Goal: Obtain resource: Obtain resource

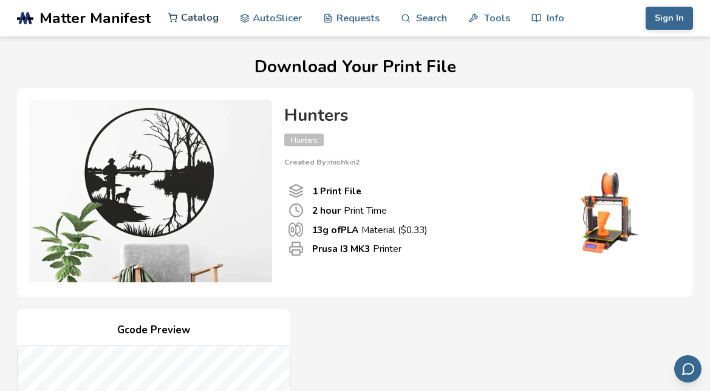
click at [185, 17] on link "Catalog" at bounding box center [193, 17] width 51 height 36
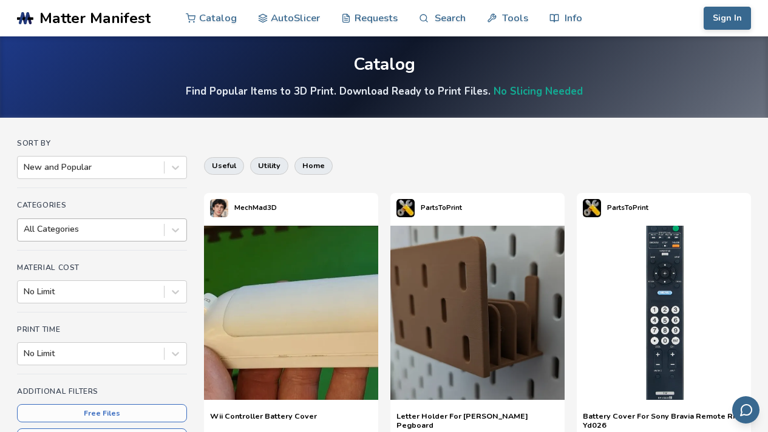
click at [145, 236] on div "All Categories" at bounding box center [91, 229] width 146 height 17
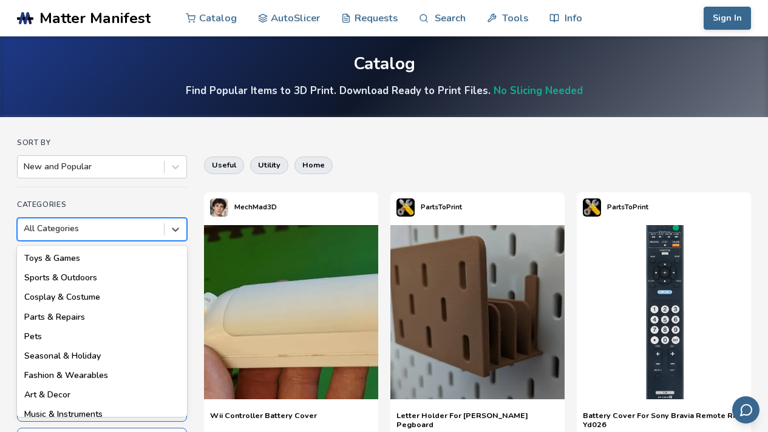
scroll to position [148, 0]
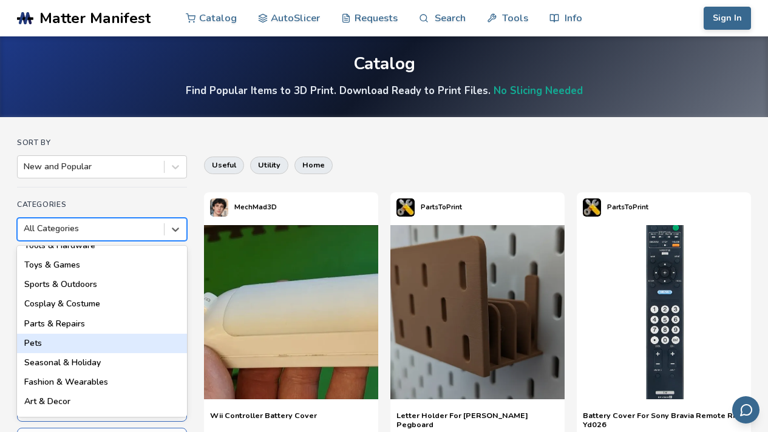
click at [126, 336] on div "Pets" at bounding box center [102, 343] width 170 height 19
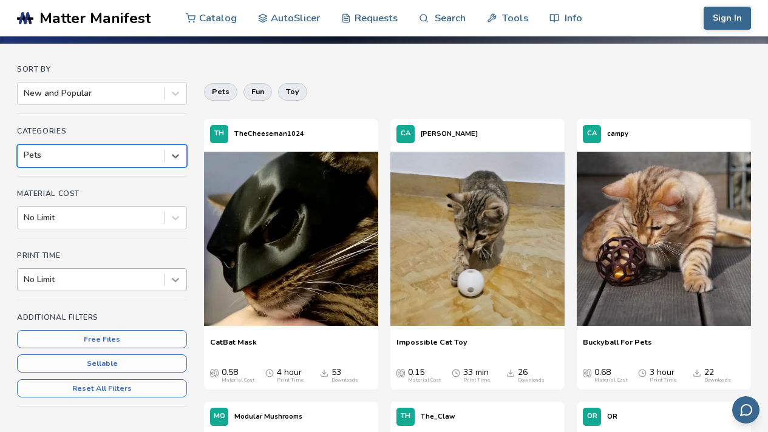
scroll to position [94, 0]
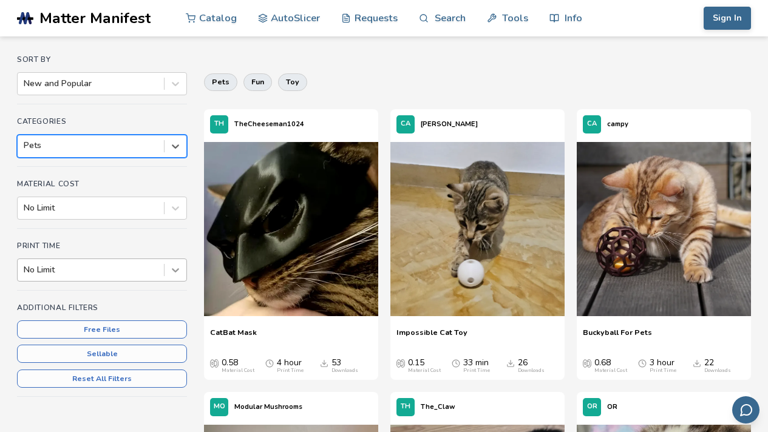
click at [169, 281] on div "Print Time No Limit" at bounding box center [102, 266] width 170 height 49
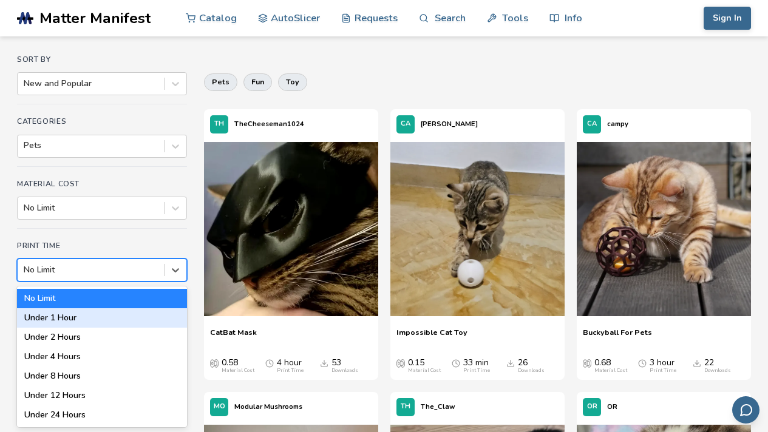
click at [131, 321] on div "Under 1 Hour" at bounding box center [102, 317] width 170 height 19
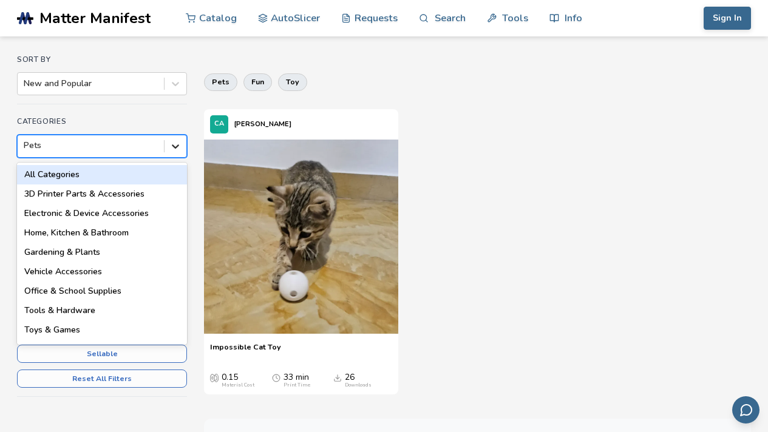
click at [175, 145] on icon at bounding box center [175, 146] width 12 height 12
click at [153, 175] on div "All Categories" at bounding box center [102, 174] width 170 height 19
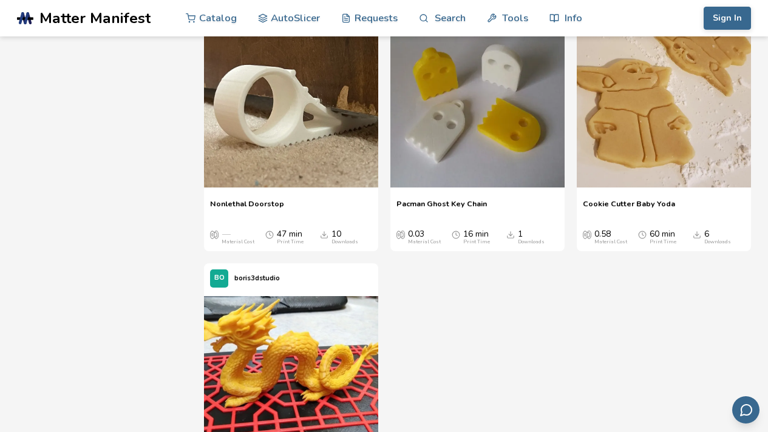
scroll to position [4635, 0]
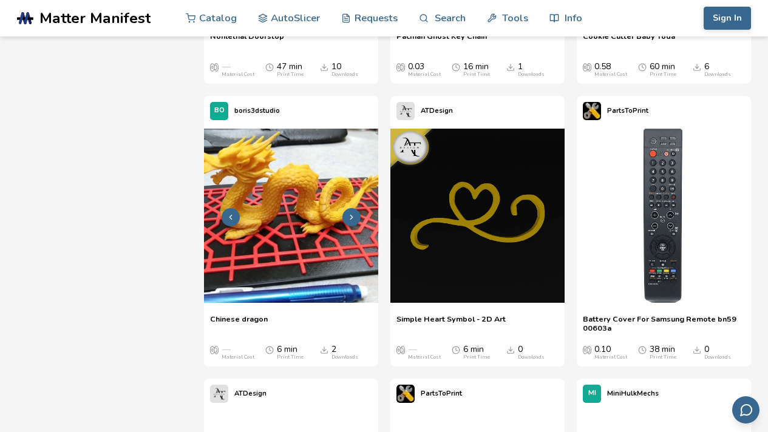
click at [349, 223] on button at bounding box center [351, 217] width 18 height 18
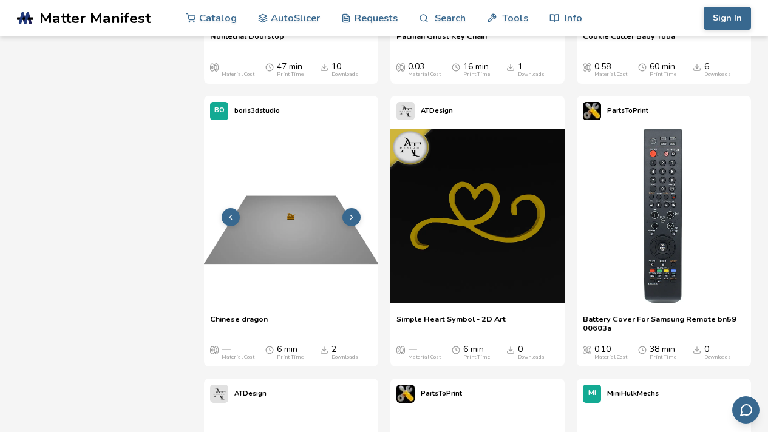
click at [349, 223] on button at bounding box center [351, 217] width 18 height 18
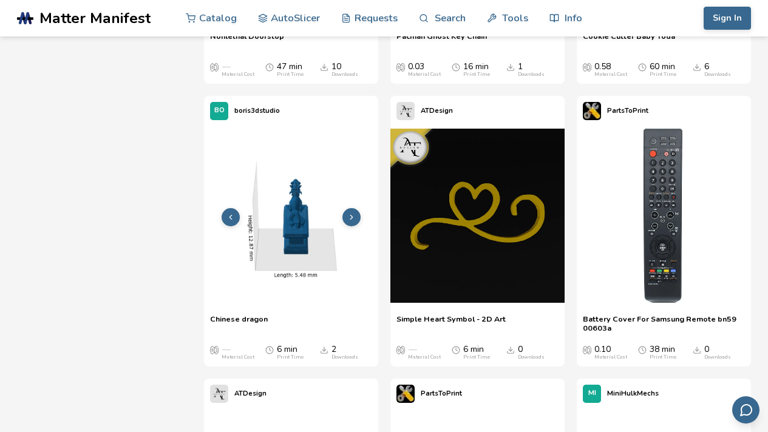
click at [349, 223] on button at bounding box center [351, 217] width 18 height 18
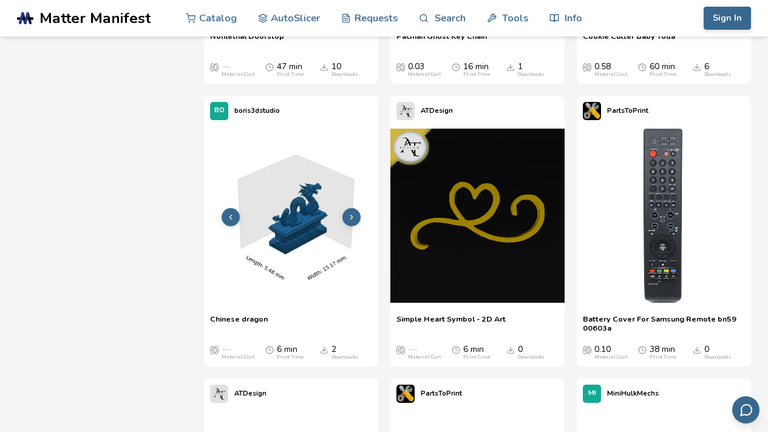
click at [349, 223] on button at bounding box center [351, 217] width 18 height 18
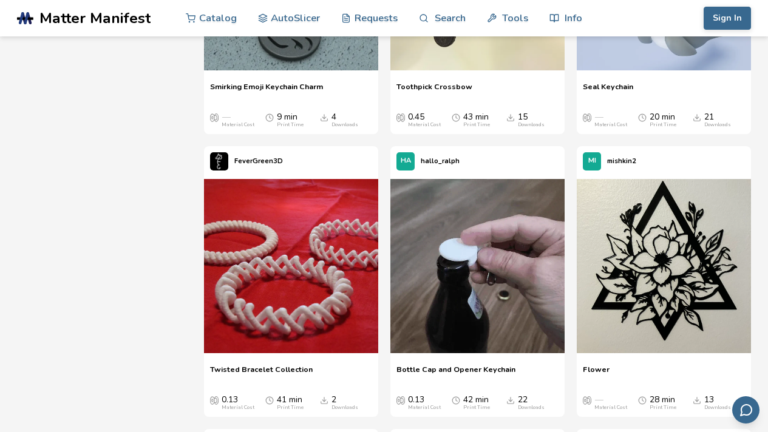
scroll to position [1239, 0]
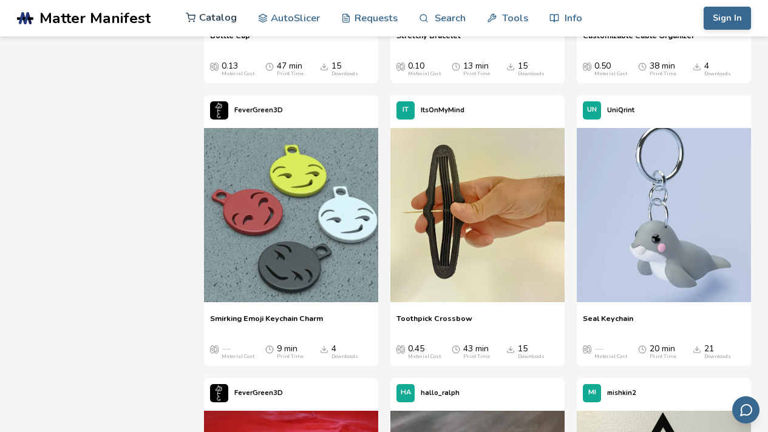
click at [219, 30] on link "Catalog" at bounding box center [211, 17] width 51 height 36
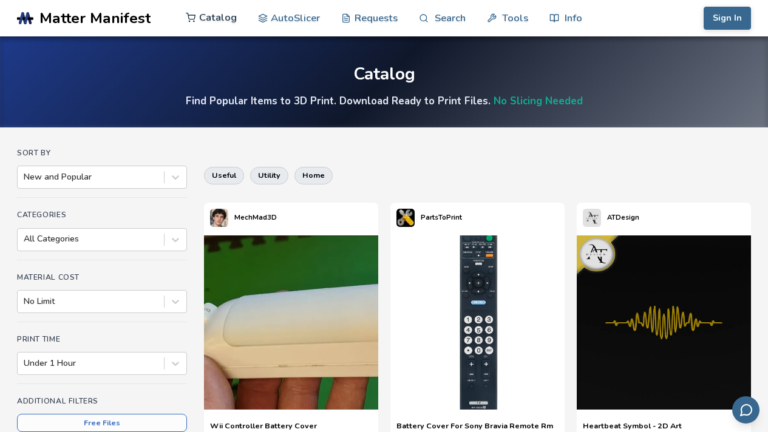
click at [222, 23] on link "Catalog" at bounding box center [211, 17] width 51 height 36
click at [220, 180] on button "useful" at bounding box center [224, 175] width 40 height 17
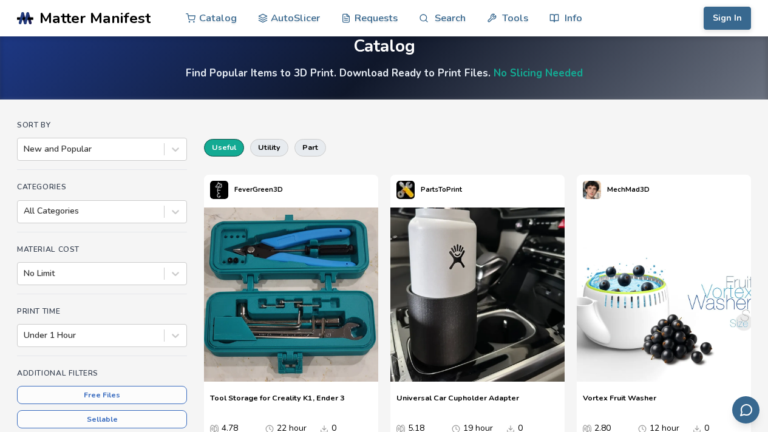
scroll to position [10, 0]
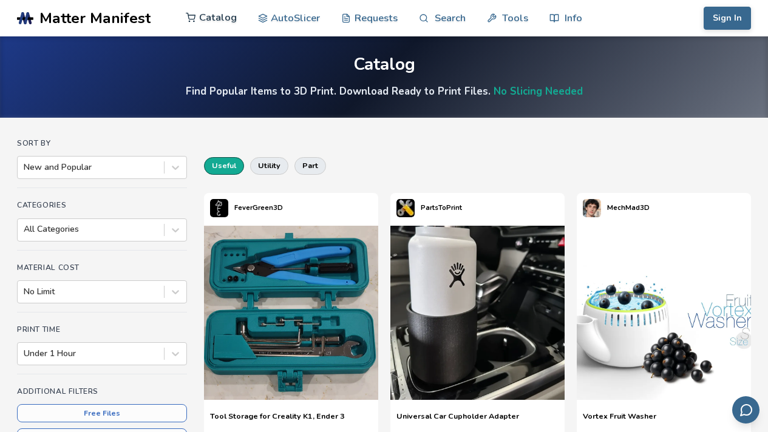
click at [228, 18] on link "Catalog" at bounding box center [211, 17] width 51 height 36
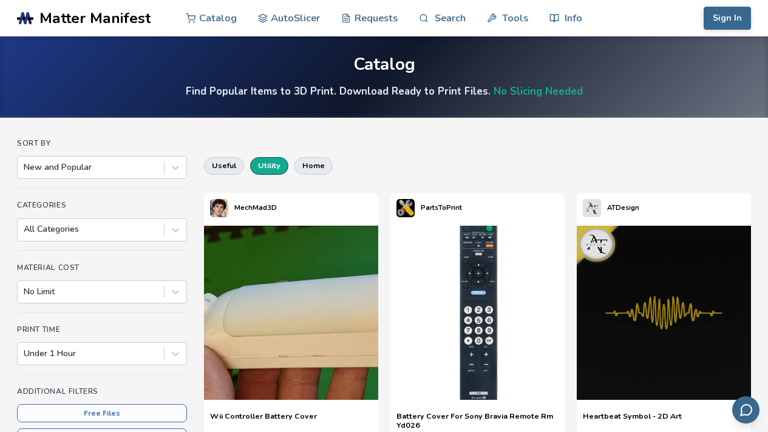
click at [261, 169] on button "utility" at bounding box center [269, 165] width 38 height 17
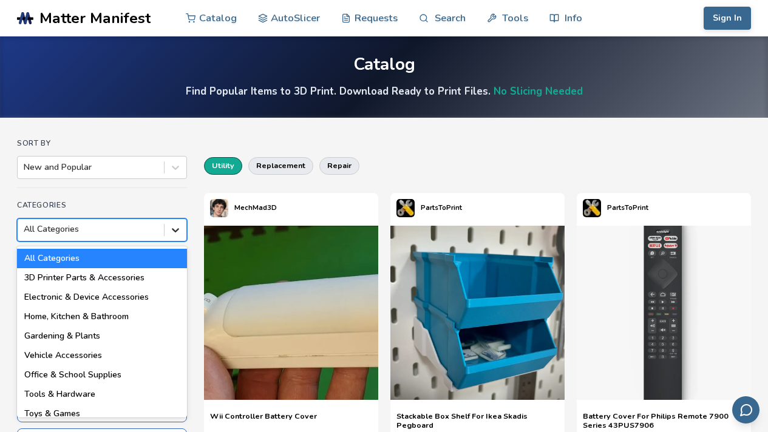
click at [183, 236] on div at bounding box center [176, 230] width 22 height 22
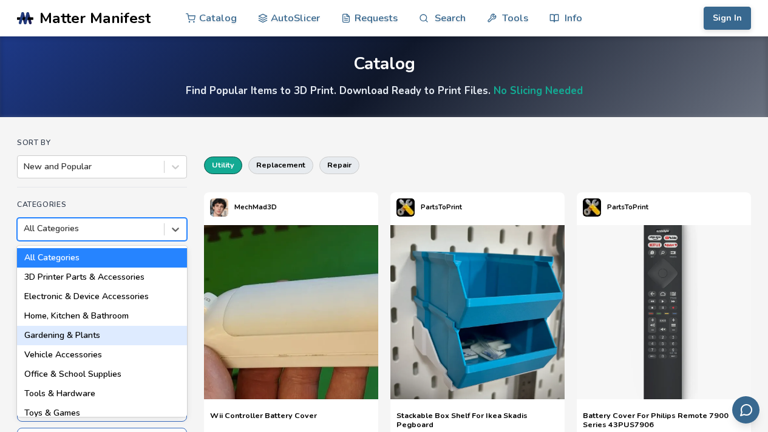
click at [116, 338] on div "Gardening & Plants" at bounding box center [102, 335] width 170 height 19
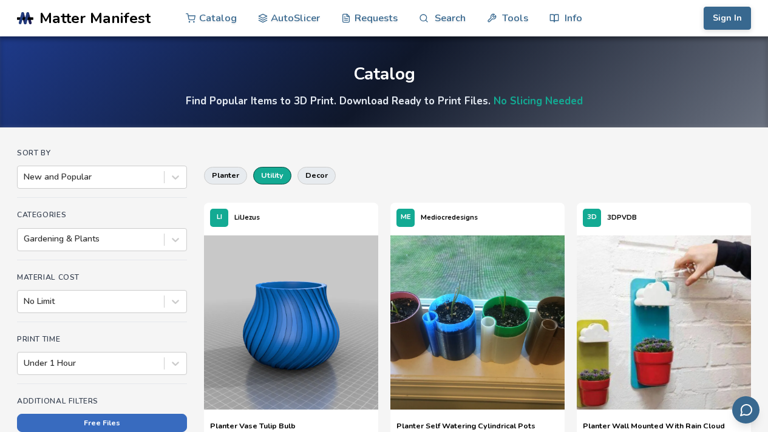
click at [133, 390] on button "Free Files" at bounding box center [102, 423] width 170 height 18
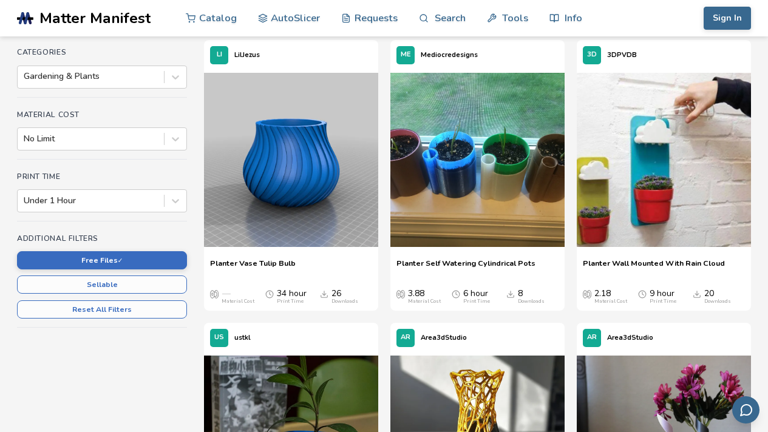
scroll to position [161, 0]
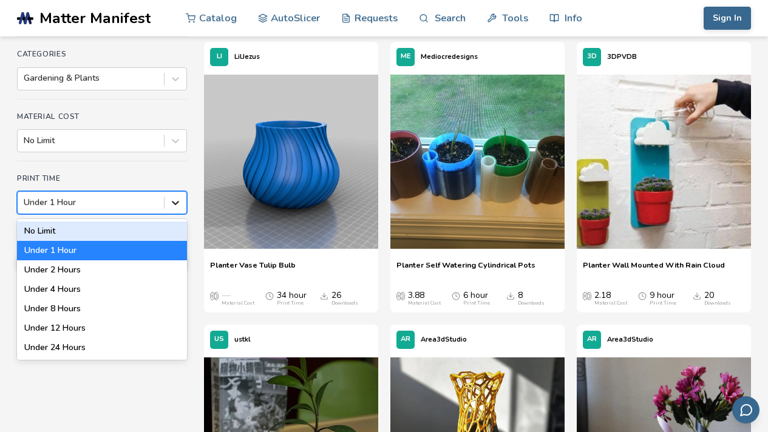
click at [178, 201] on icon at bounding box center [175, 203] width 7 height 4
click at [140, 251] on div "Under 1 Hour" at bounding box center [102, 250] width 170 height 19
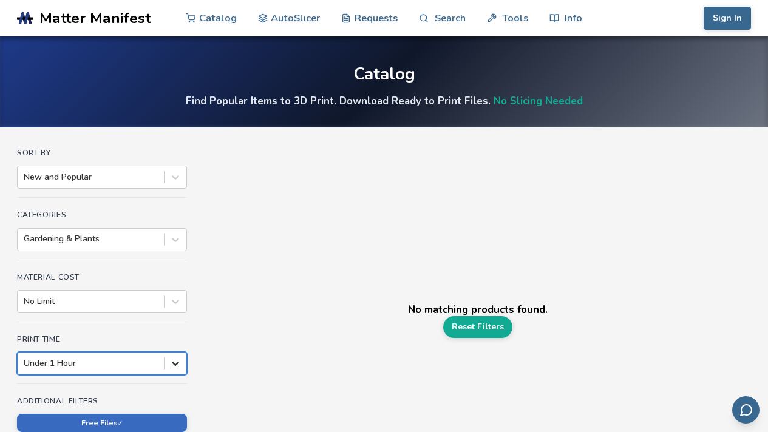
scroll to position [94, 0]
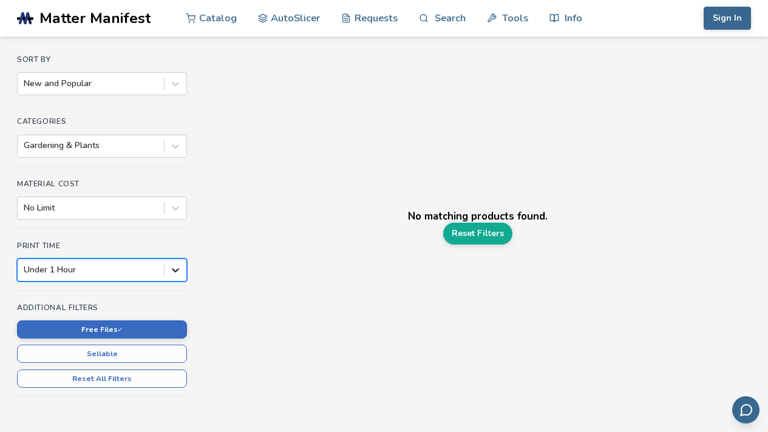
click at [177, 282] on div "option Under 1 Hour, selected. Under 1 Hour" at bounding box center [102, 270] width 170 height 23
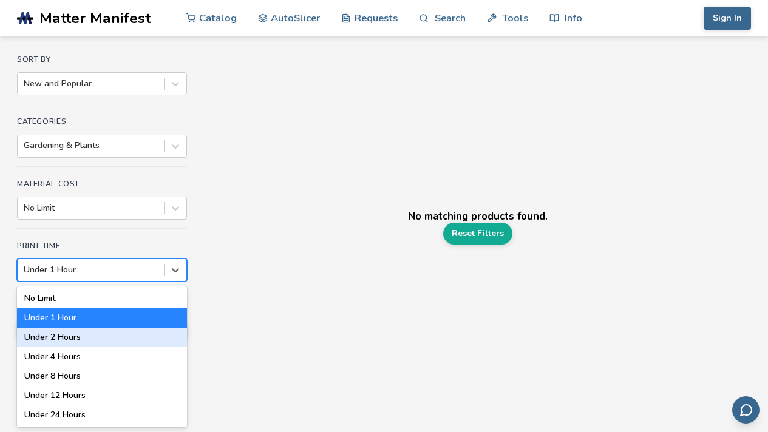
click at [152, 335] on div "Under 2 Hours" at bounding box center [102, 337] width 170 height 19
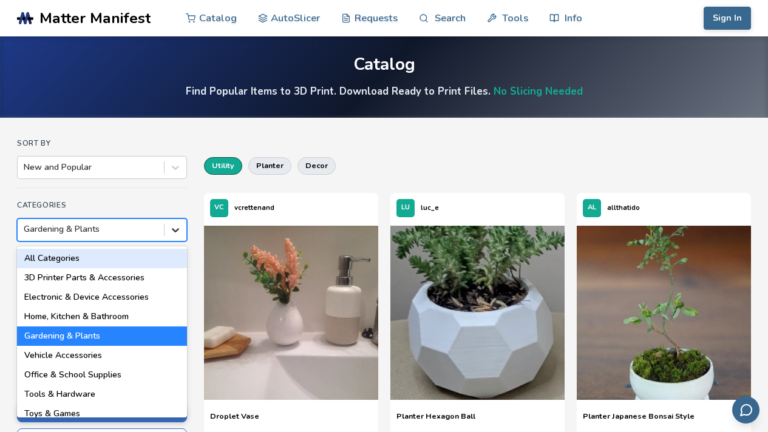
click at [176, 239] on div at bounding box center [176, 230] width 22 height 22
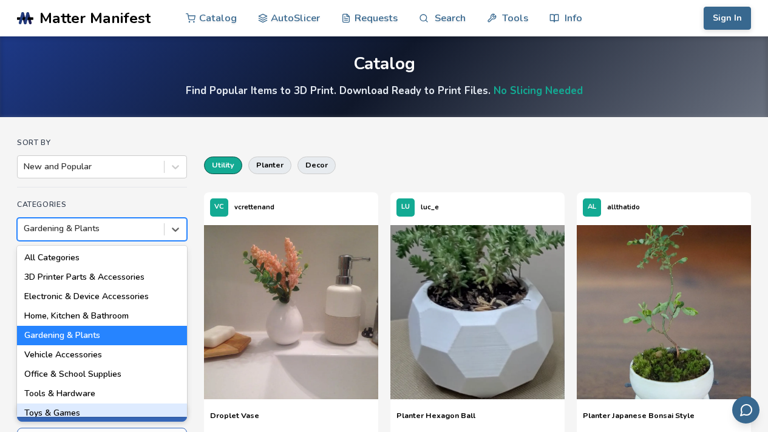
click at [107, 390] on div "Toys & Games" at bounding box center [102, 413] width 170 height 19
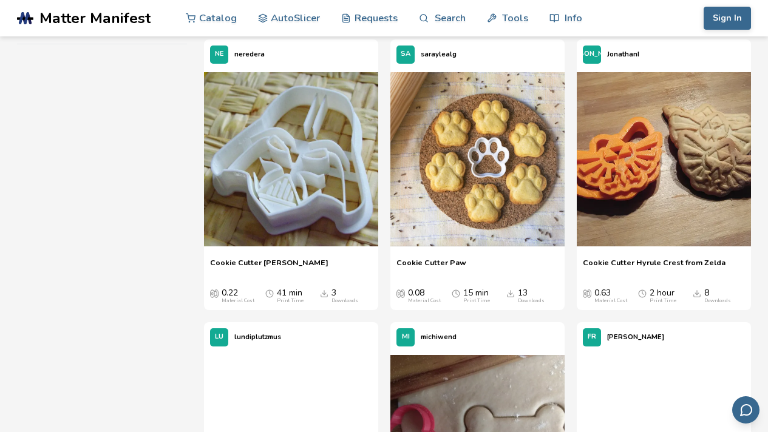
scroll to position [514, 0]
